Goal: Task Accomplishment & Management: Complete application form

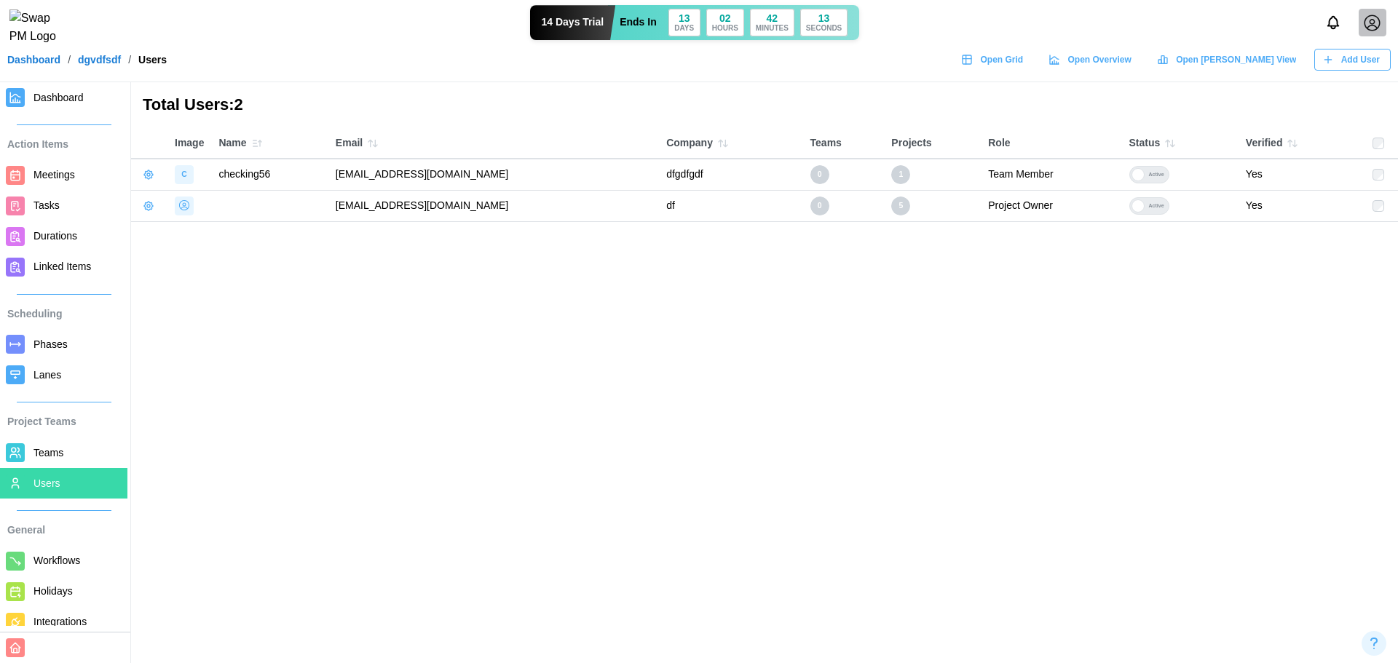
drag, startPoint x: 548, startPoint y: 169, endPoint x: 326, endPoint y: 170, distance: 222.0
click at [328, 170] on td "qatestercodingcops+checkingv56@gmail.com" at bounding box center [493, 174] width 330 height 31
copy td "qatestercodingcops+checkingv56@gmail.com"
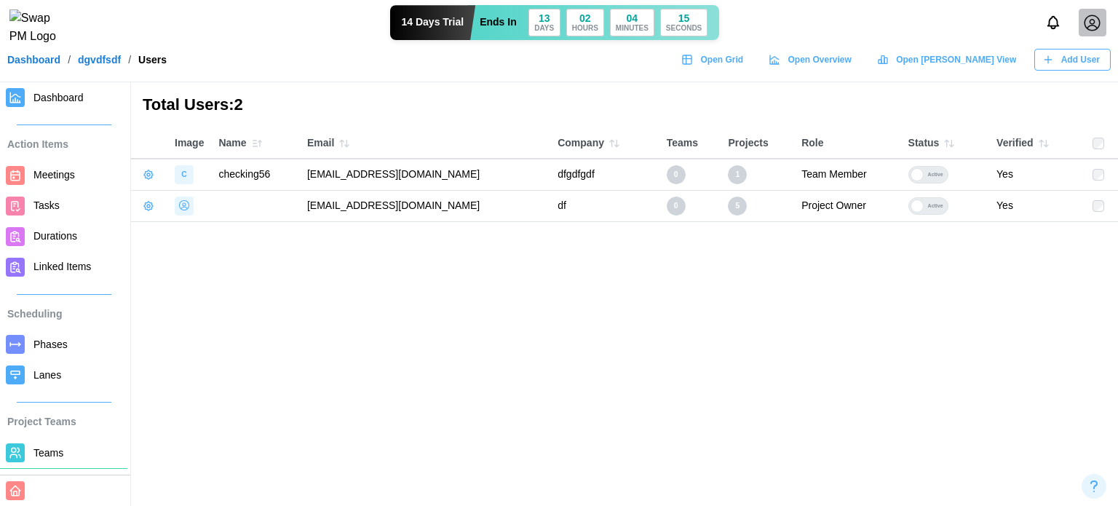
click at [304, 264] on main "Total Users: 2 Image Name Email Company Teams Projects Role Status Verified C c…" at bounding box center [559, 253] width 1118 height 506
drag, startPoint x: 514, startPoint y: 171, endPoint x: 298, endPoint y: 166, distance: 216.3
click at [300, 166] on td "qatestercodingcops+checkingv56@gmail.com" at bounding box center [425, 174] width 250 height 31
copy td "qatestercodingcops+checkingv56@gmail.com"
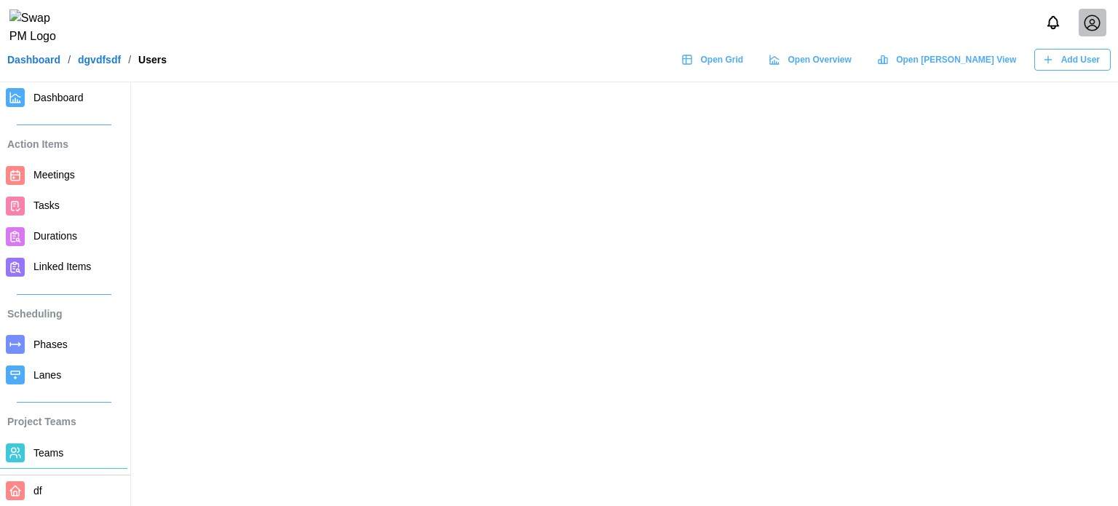
click at [31, 65] on link "Dashboard" at bounding box center [33, 60] width 53 height 10
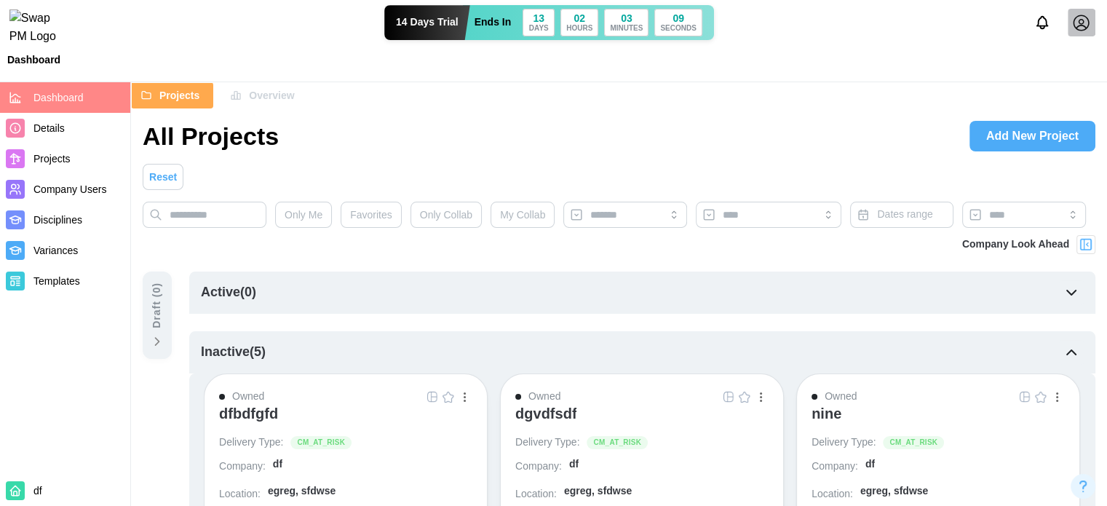
click at [61, 182] on span "Company Users" at bounding box center [78, 190] width 91 height 18
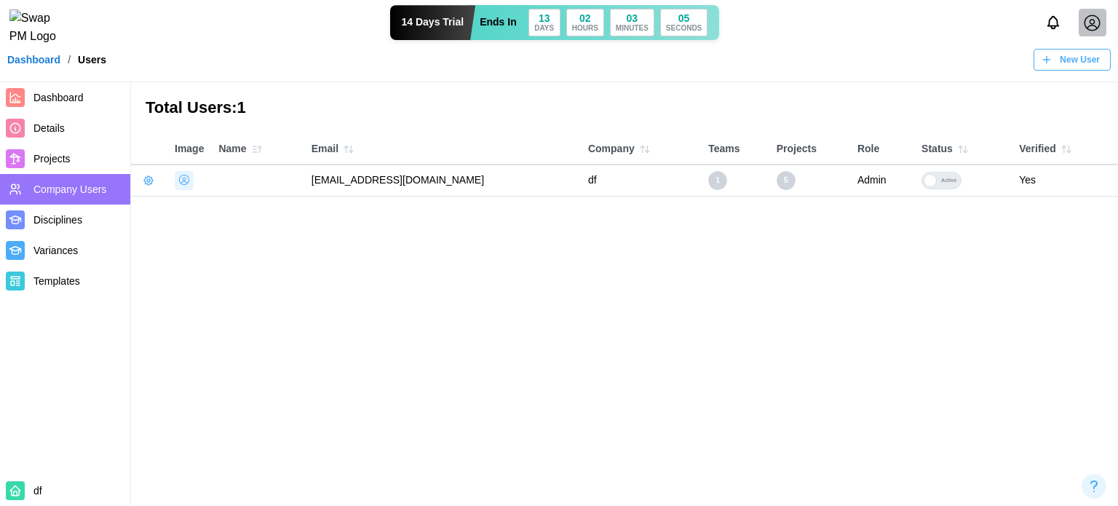
click at [1074, 63] on span "New User" at bounding box center [1080, 59] width 40 height 20
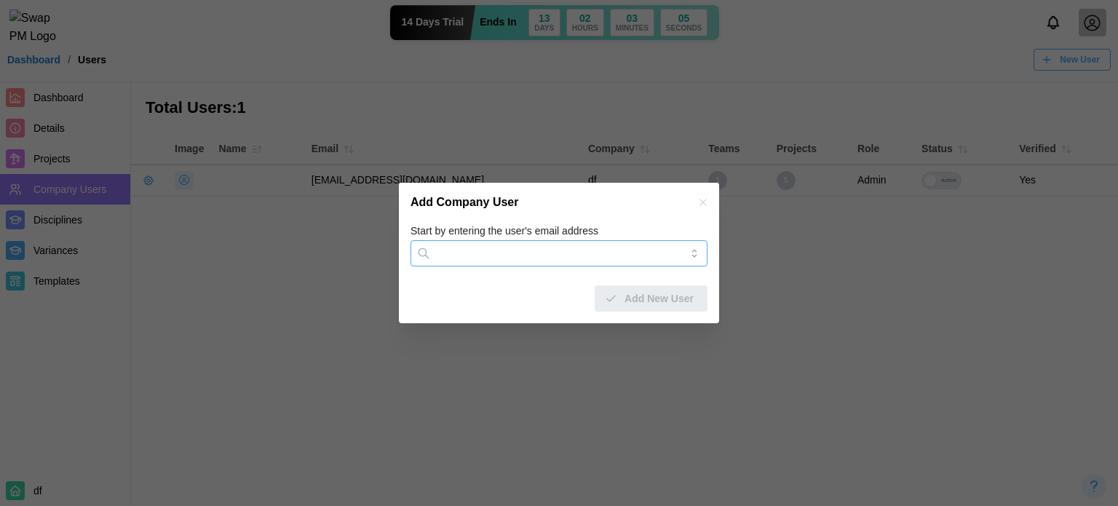
click at [512, 255] on input "Start by entering the user's email address" at bounding box center [559, 253] width 297 height 26
paste input "**********"
drag, startPoint x: 583, startPoint y: 255, endPoint x: 555, endPoint y: 252, distance: 27.9
click at [555, 252] on input "**********" at bounding box center [559, 253] width 297 height 26
type input "**********"
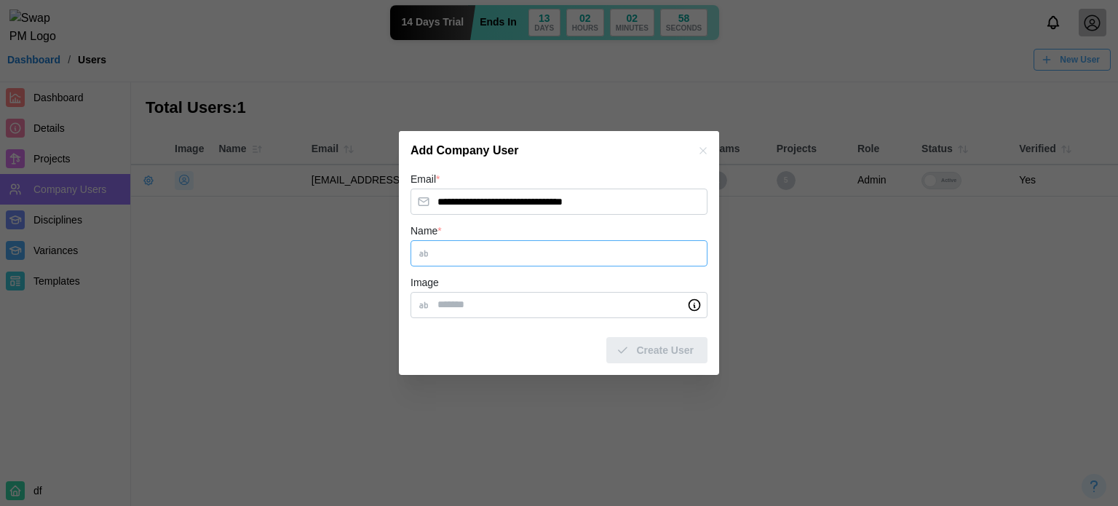
click at [486, 253] on input "Name *" at bounding box center [559, 253] width 297 height 26
type input "***"
click at [661, 344] on span "Create User" at bounding box center [665, 350] width 58 height 25
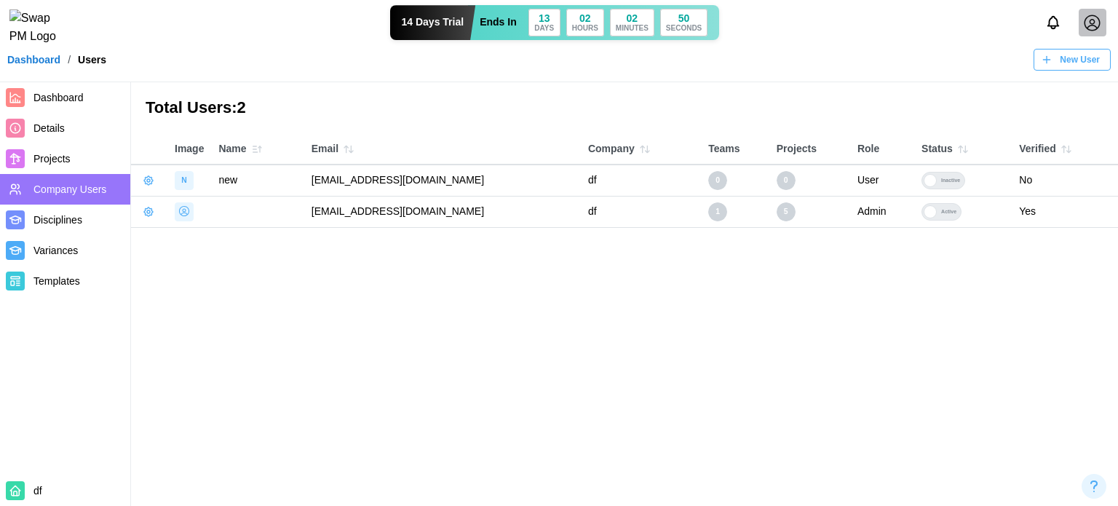
drag, startPoint x: 501, startPoint y: 178, endPoint x: 298, endPoint y: 177, distance: 202.4
click at [298, 177] on tr "N new qatestercodingcops+chec6@gmail.com df 0 0 User Inactive No" at bounding box center [624, 180] width 987 height 31
copy tr "[EMAIL_ADDRESS][DOMAIN_NAME]"
click at [39, 99] on span "Dashboard" at bounding box center [58, 98] width 50 height 12
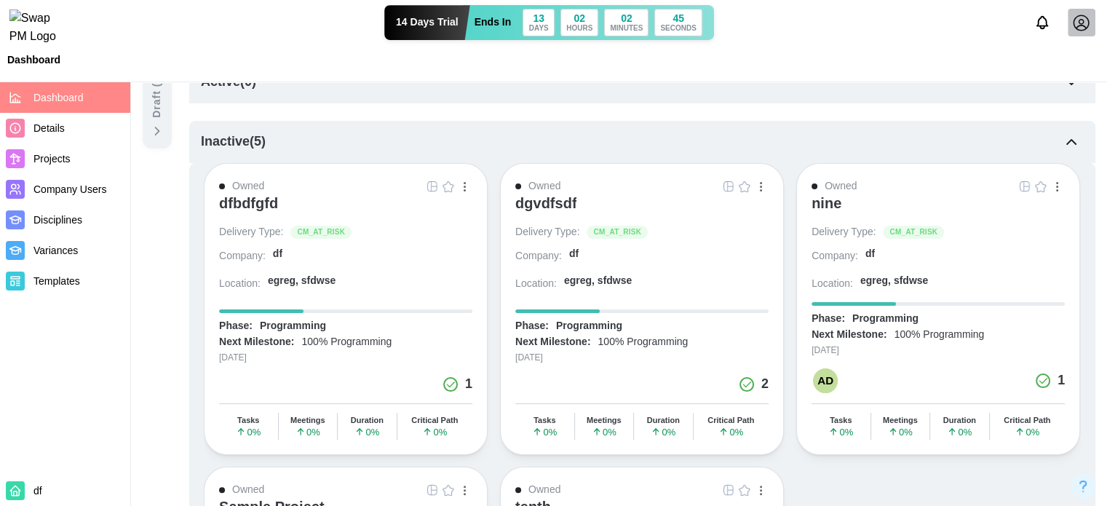
scroll to position [218, 0]
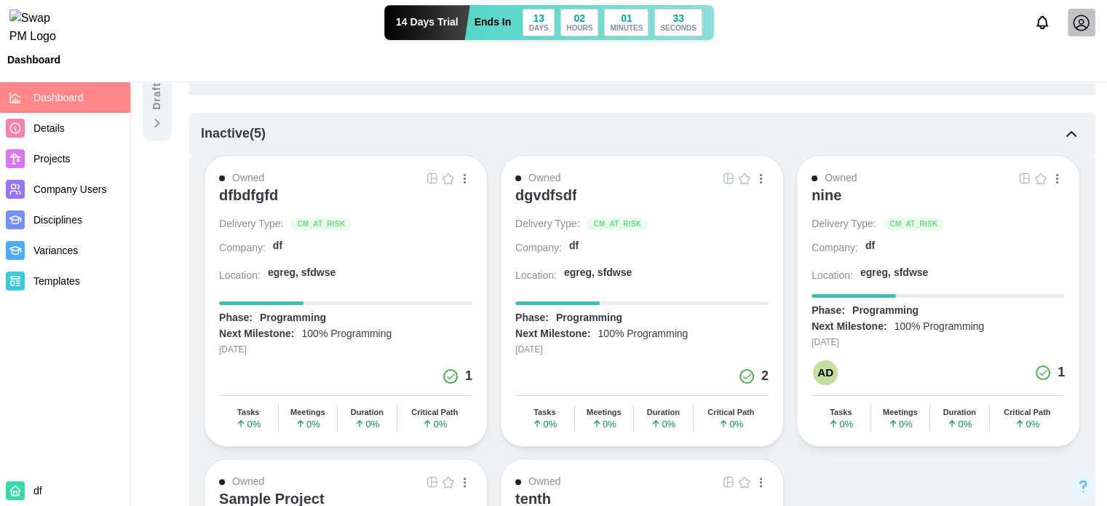
click at [74, 203] on link "Company Users" at bounding box center [65, 189] width 130 height 31
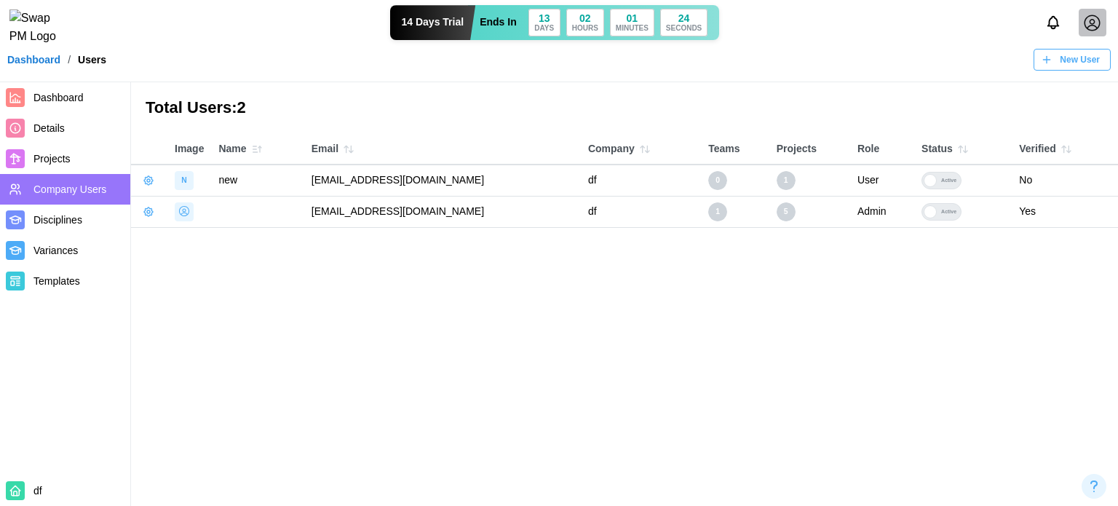
drag, startPoint x: 518, startPoint y: 183, endPoint x: 313, endPoint y: 186, distance: 205.3
click at [313, 187] on td "qatestercodingcops+chec6@gmail.com" at bounding box center [442, 180] width 277 height 31
click at [151, 177] on icon "button" at bounding box center [148, 180] width 9 height 9
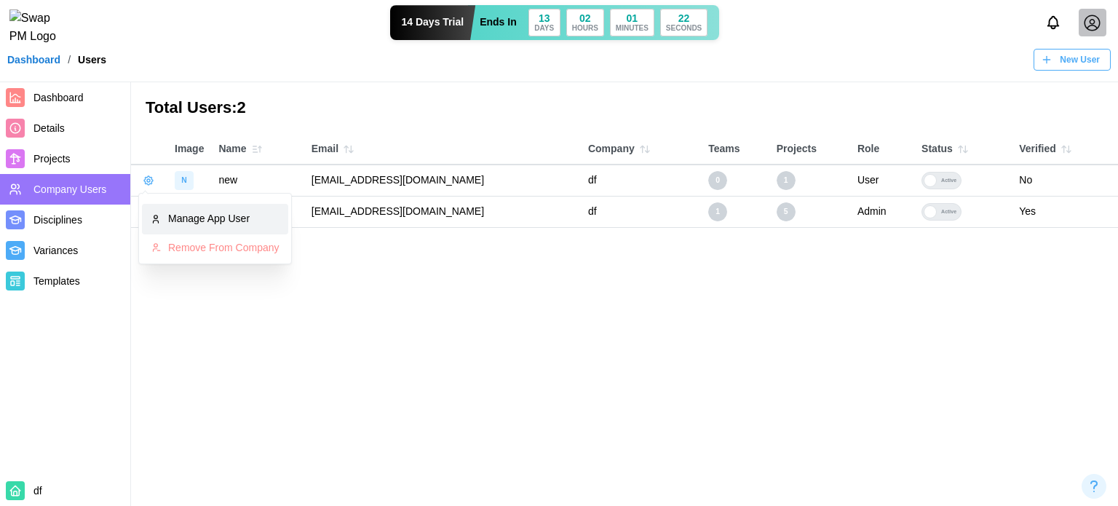
click at [177, 212] on div "Manage App User" at bounding box center [223, 219] width 111 height 16
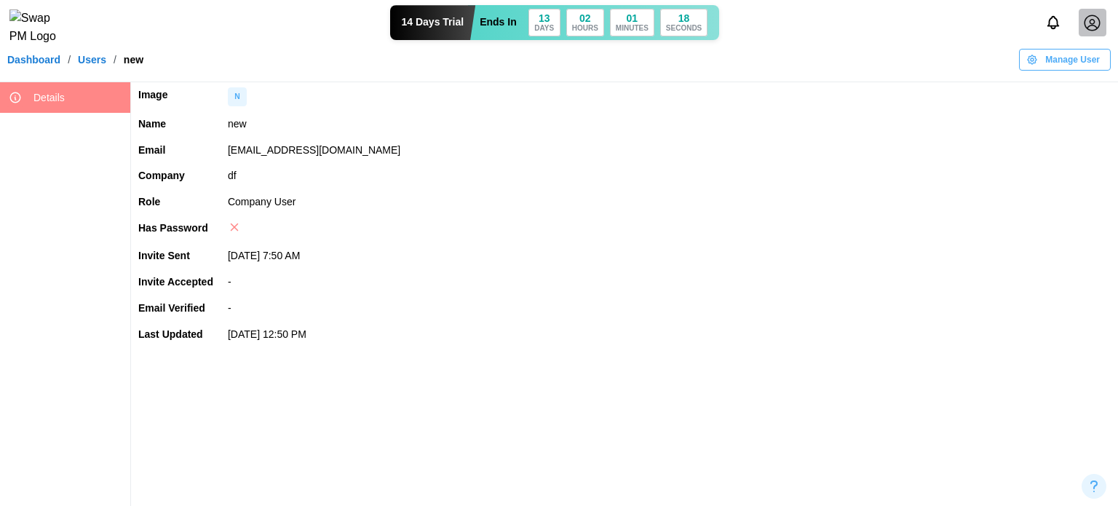
click at [1061, 70] on span "Manage User" at bounding box center [1072, 59] width 55 height 20
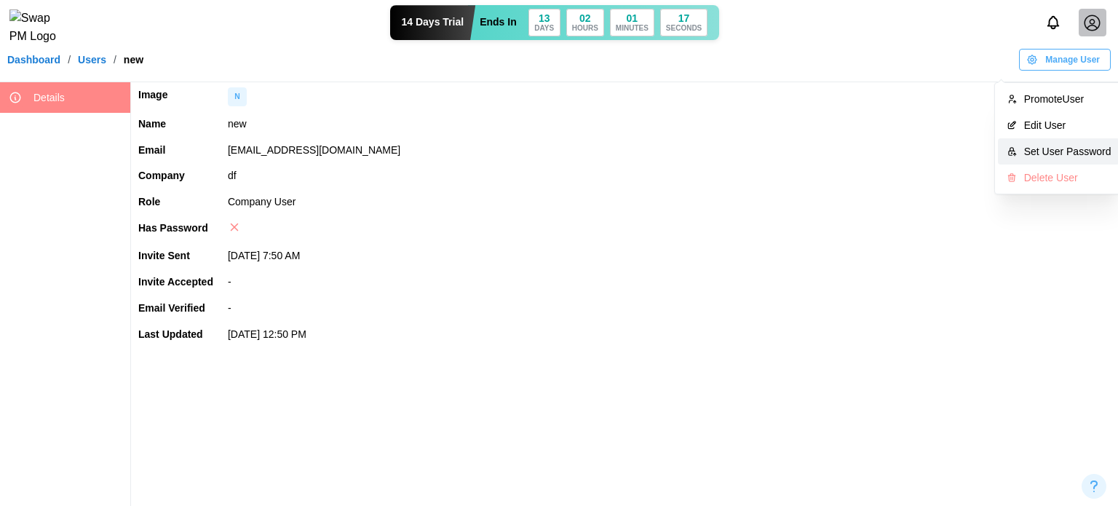
click at [1048, 146] on div "Set User Password" at bounding box center [1067, 152] width 87 height 12
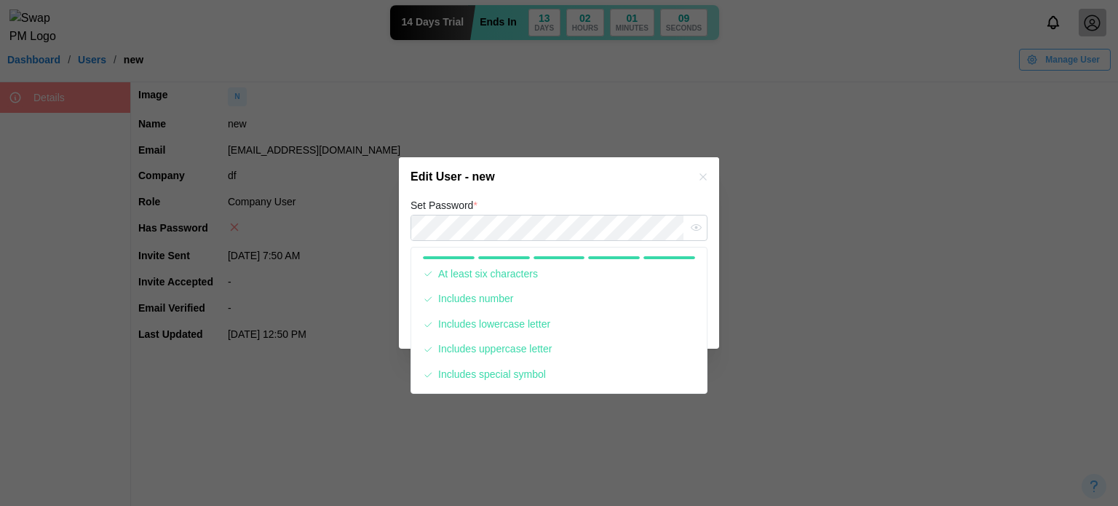
click at [600, 199] on div "Set Password *" at bounding box center [559, 219] width 297 height 44
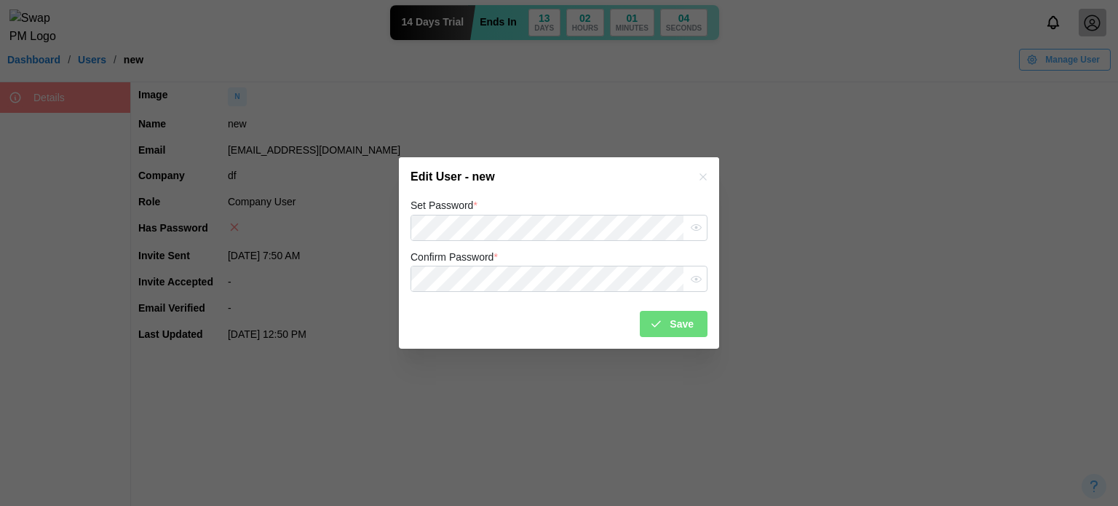
click at [547, 189] on div "Edit User - new" at bounding box center [559, 176] width 320 height 39
click at [676, 330] on span "Save" at bounding box center [682, 324] width 24 height 25
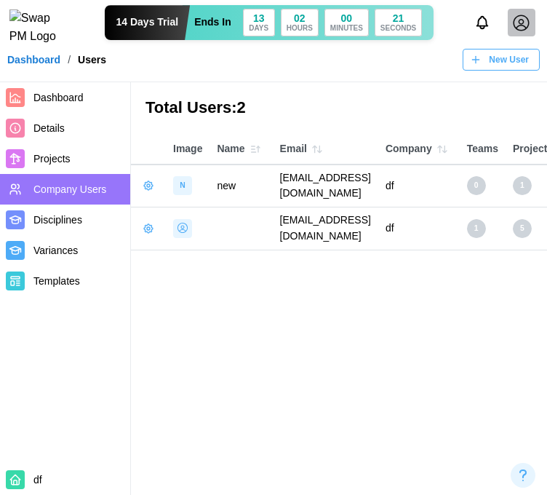
click at [41, 65] on link "Dashboard" at bounding box center [33, 60] width 53 height 10
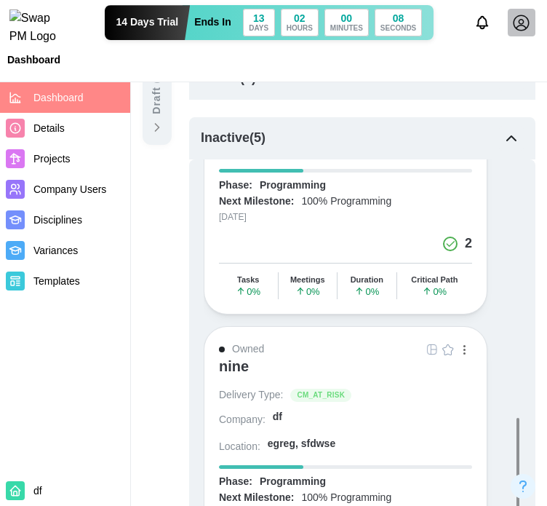
scroll to position [510, 0]
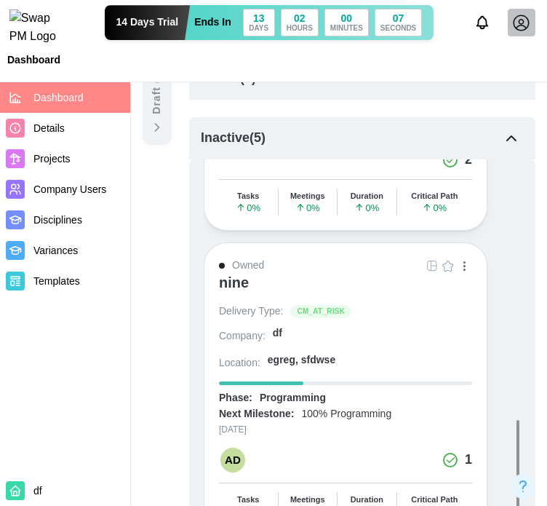
click at [453, 260] on img "button" at bounding box center [449, 266] width 12 height 12
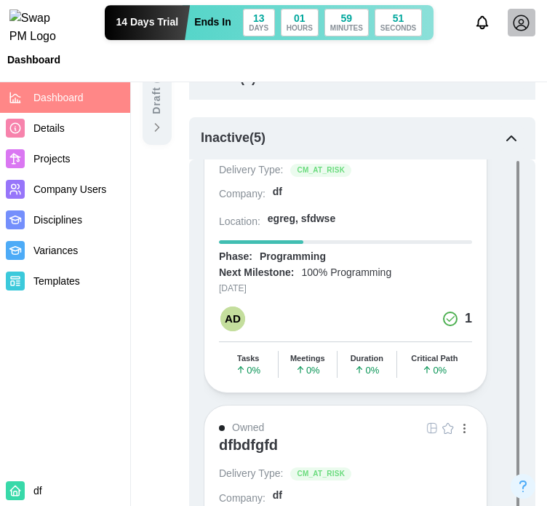
scroll to position [0, 0]
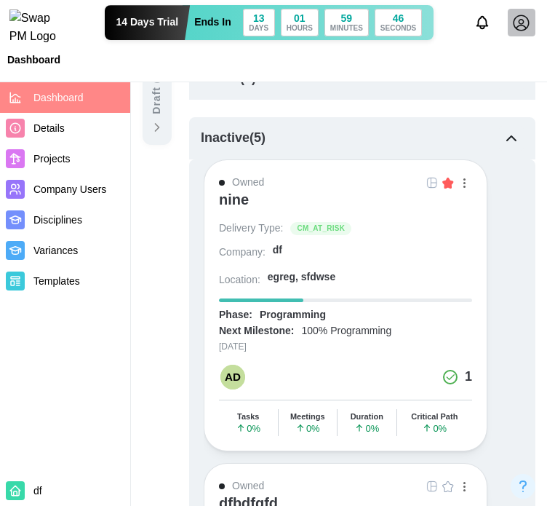
click at [441, 186] on button "button" at bounding box center [448, 183] width 16 height 16
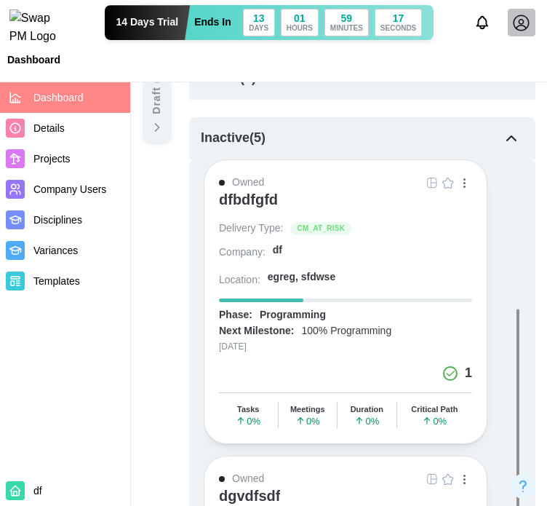
scroll to position [291, 0]
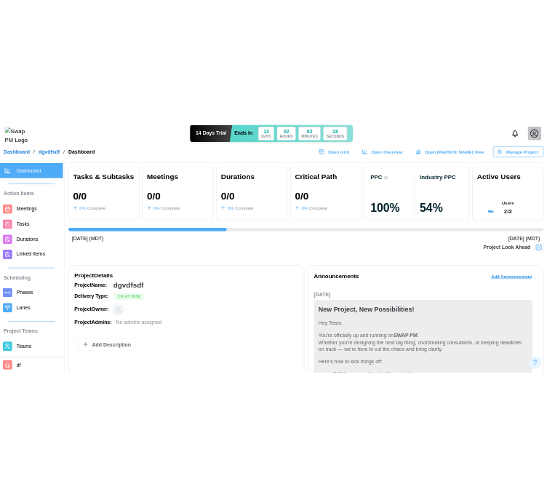
scroll to position [73, 0]
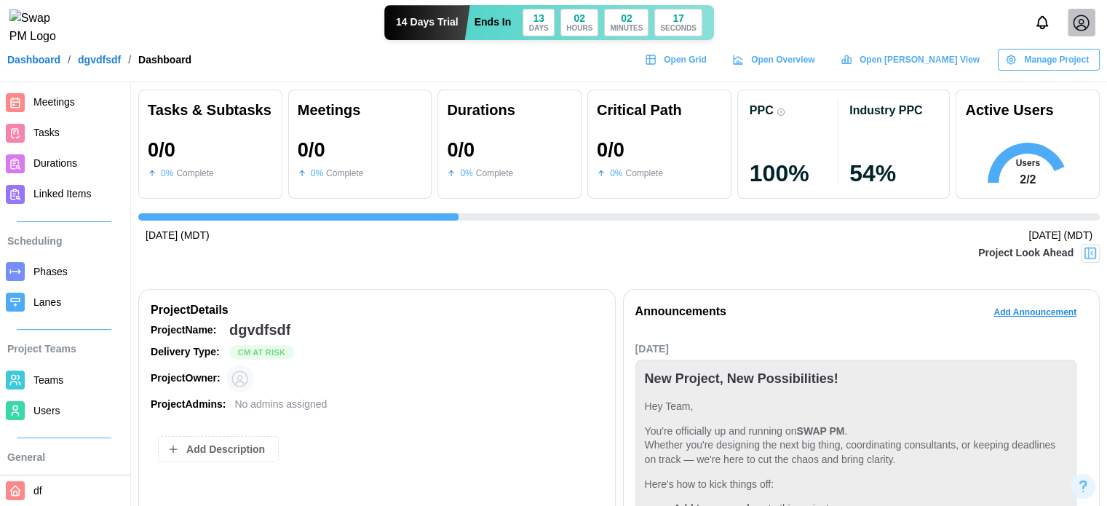
click at [52, 405] on span "Users" at bounding box center [46, 411] width 27 height 12
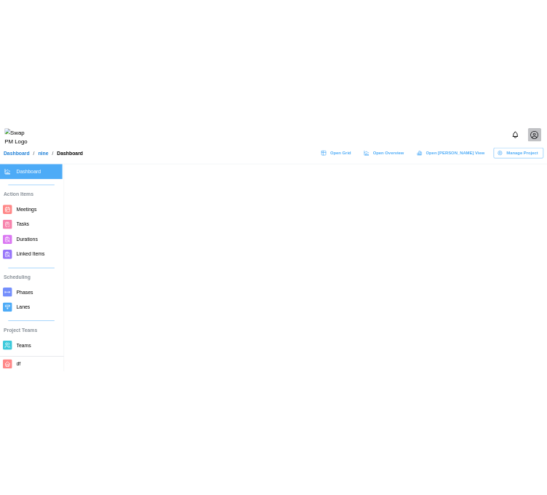
scroll to position [146, 0]
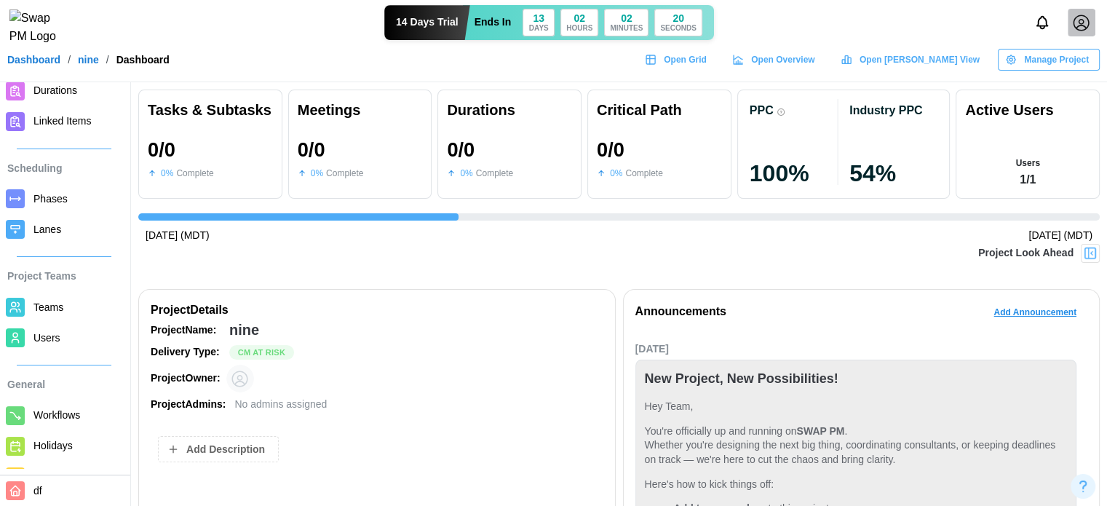
click at [59, 333] on span "Users" at bounding box center [77, 338] width 88 height 18
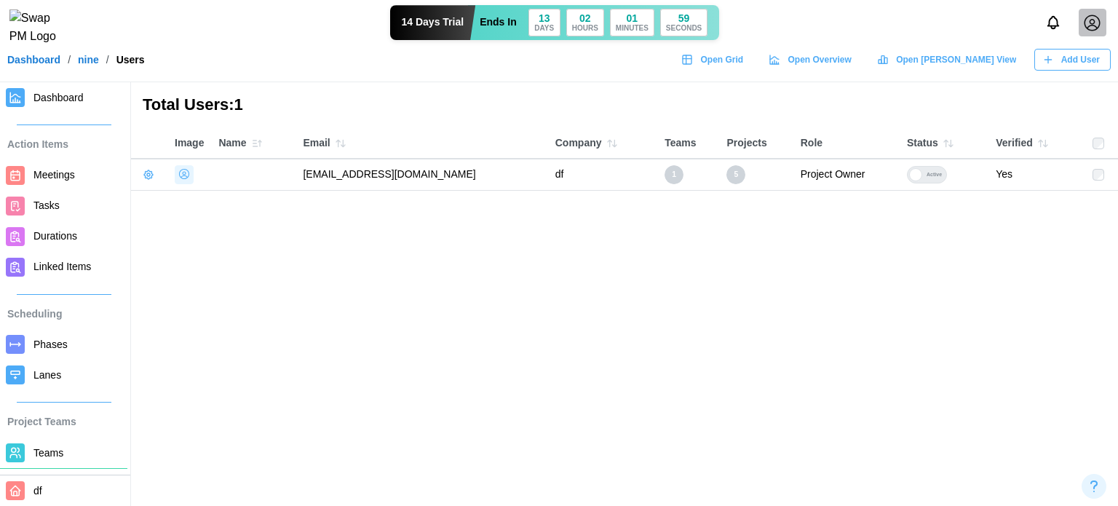
click at [1064, 70] on span "Add User" at bounding box center [1080, 59] width 39 height 20
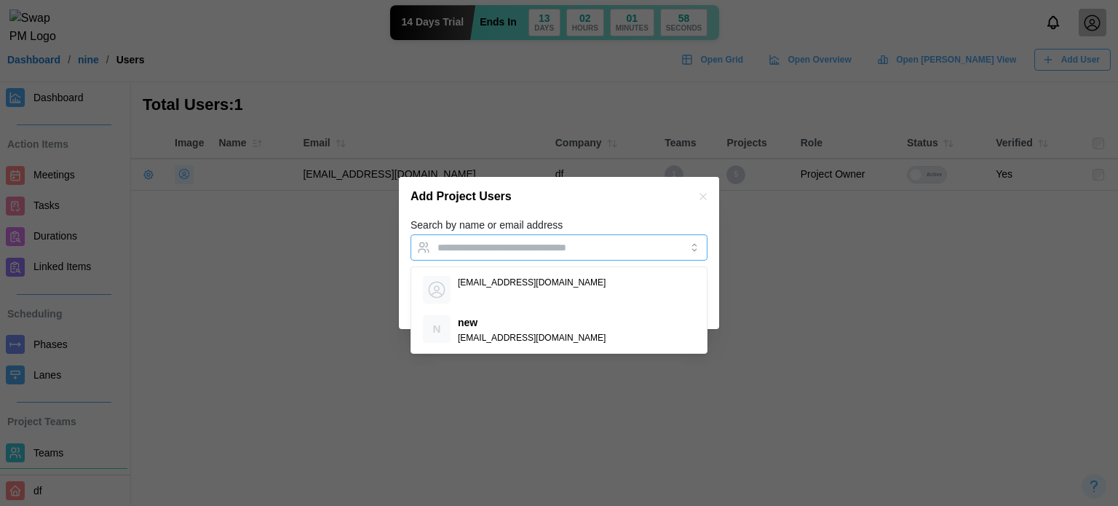
click at [528, 258] on div at bounding box center [544, 247] width 221 height 25
paste input "**********"
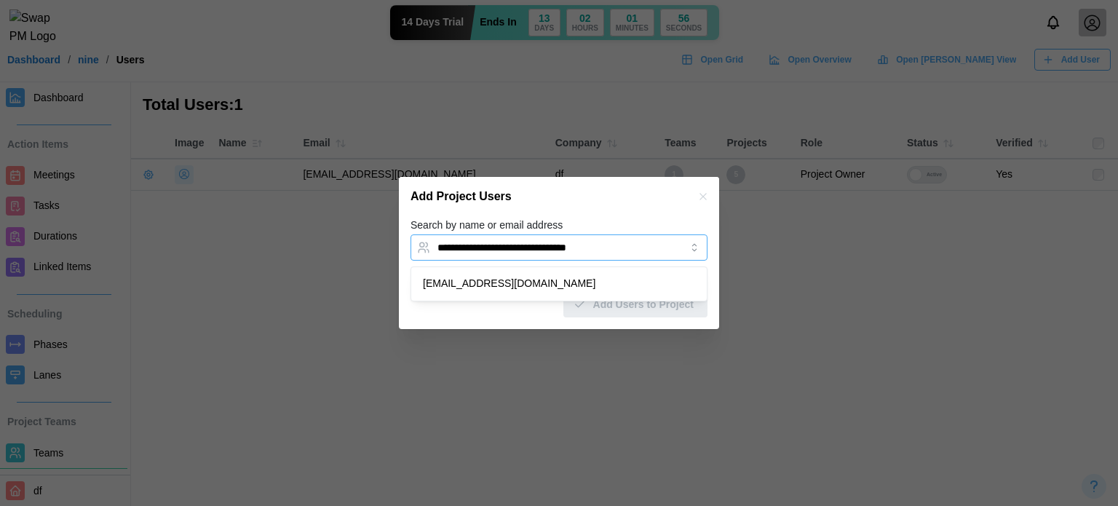
click at [461, 250] on input "**********" at bounding box center [545, 248] width 217 height 12
click at [479, 255] on div "**********" at bounding box center [544, 247] width 221 height 25
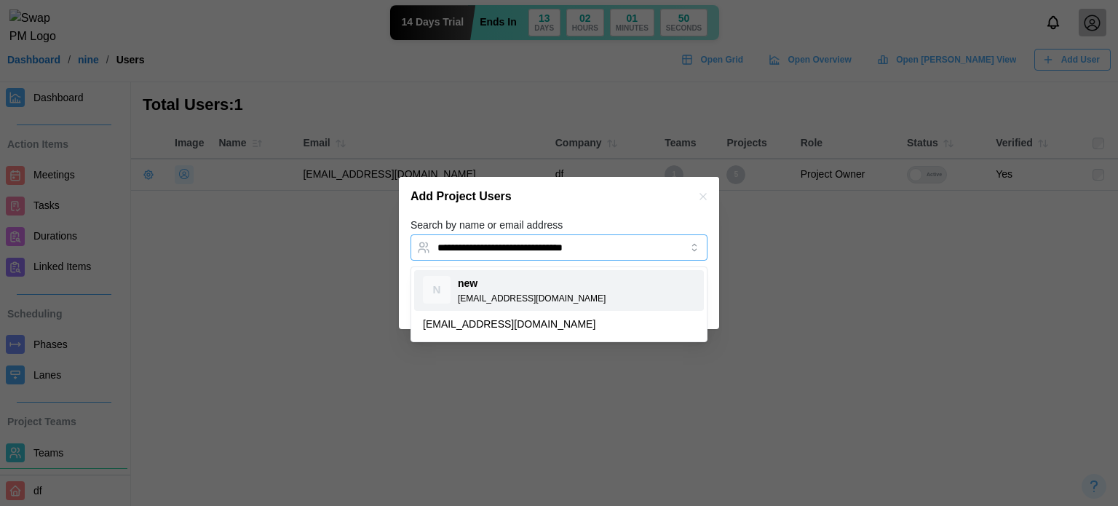
type input "**********"
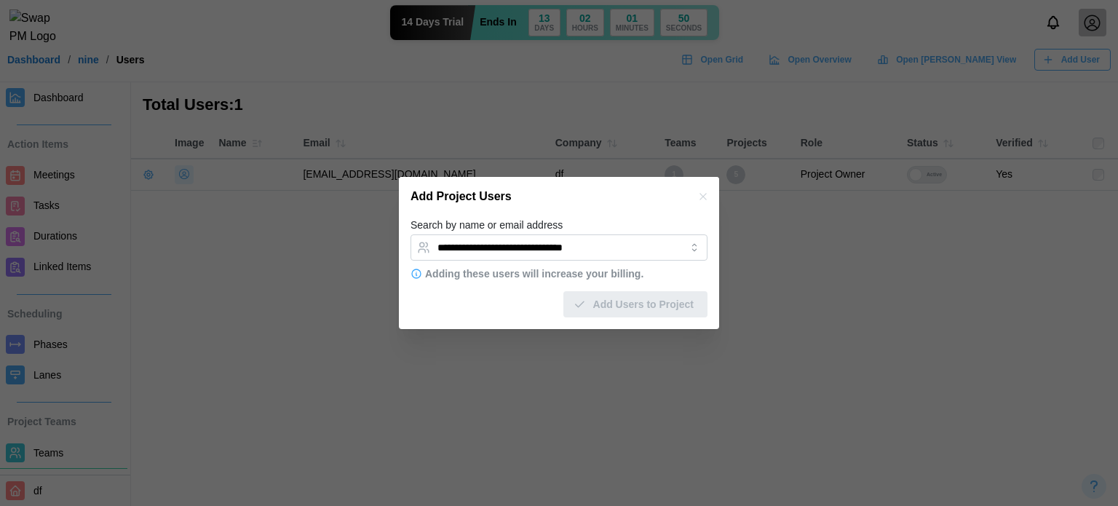
click at [638, 202] on div "Add Project Users" at bounding box center [559, 196] width 320 height 39
click at [628, 252] on input "**********" at bounding box center [545, 248] width 217 height 12
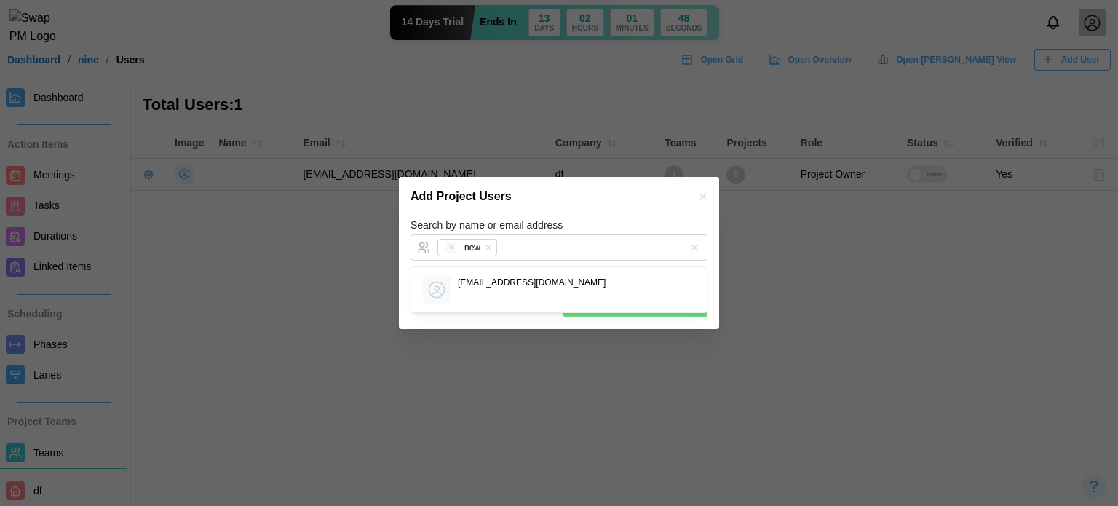
click at [634, 211] on div "Add Project Users" at bounding box center [559, 196] width 320 height 39
click at [643, 299] on span "Add Users to Project" at bounding box center [643, 304] width 100 height 25
